Goal: Navigation & Orientation: Find specific page/section

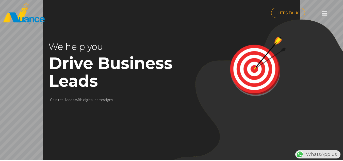
click at [320, 11] on div at bounding box center [325, 13] width 10 height 11
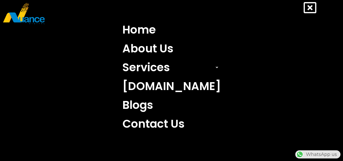
scroll to position [0, 134]
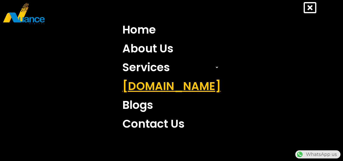
click at [177, 83] on link "[DOMAIN_NAME]" at bounding box center [172, 86] width 106 height 19
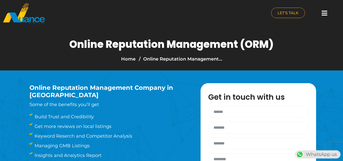
click at [323, 13] on icon at bounding box center [325, 13] width 6 height 6
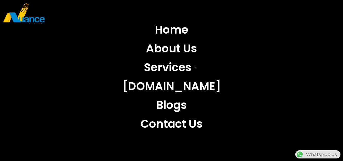
click at [328, 9] on div "Home About Us Services Search Engine Optimization (SEO) Search Engine Marketing…" at bounding box center [171, 80] width 343 height 161
click at [322, 16] on div "Home About Us Services Search Engine Optimization (SEO) Search Engine Marketing…" at bounding box center [171, 80] width 343 height 161
click at [174, 37] on link "Home" at bounding box center [172, 29] width 106 height 19
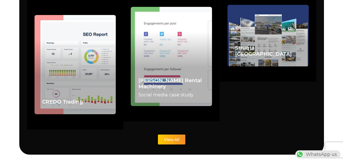
scroll to position [1239, 0]
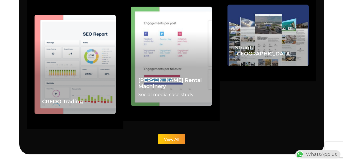
click at [179, 134] on link "View All" at bounding box center [171, 139] width 27 height 10
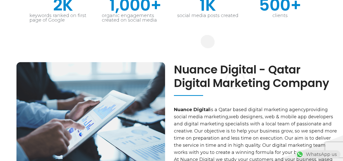
scroll to position [0, 0]
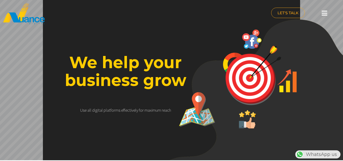
click at [324, 12] on icon at bounding box center [325, 13] width 6 height 6
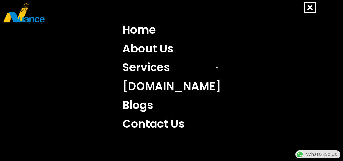
click at [309, 9] on icon at bounding box center [310, 7] width 13 height 13
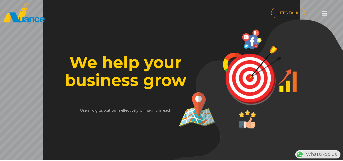
scroll to position [0, 134]
